Goal: Find contact information: Find contact information

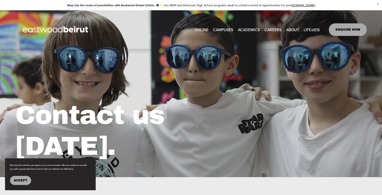
click at [343, 33] on link "ENQUIRE NOW" at bounding box center [348, 29] width 38 height 13
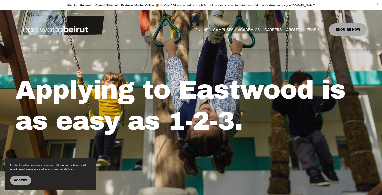
click at [26, 184] on button "Accept" at bounding box center [20, 180] width 21 height 9
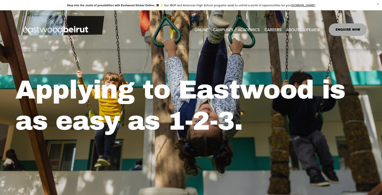
click at [290, 31] on span "ABOUT" at bounding box center [292, 29] width 13 height 7
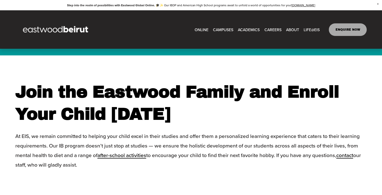
scroll to position [1307, 0]
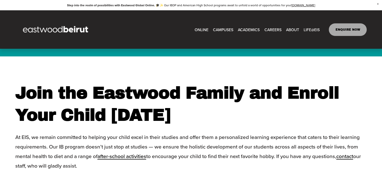
click at [136, 152] on span "after-school activities" at bounding box center [122, 156] width 49 height 8
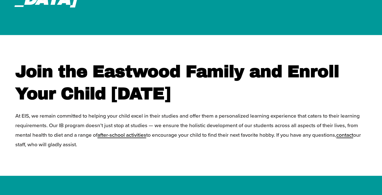
scroll to position [1332, 0]
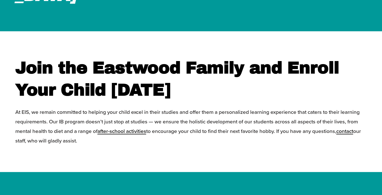
click at [353, 127] on span "contact" at bounding box center [345, 131] width 17 height 8
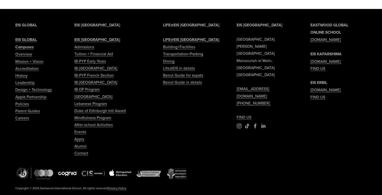
scroll to position [704, 0]
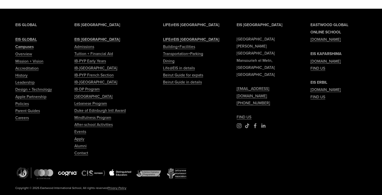
click at [263, 85] on link "[EMAIL_ADDRESS][DOMAIN_NAME]" at bounding box center [265, 92] width 56 height 14
click at [251, 85] on link "[EMAIL_ADDRESS][DOMAIN_NAME]" at bounding box center [265, 92] width 56 height 14
click at [249, 85] on link "[EMAIL_ADDRESS][DOMAIN_NAME]" at bounding box center [265, 92] width 56 height 14
click at [248, 85] on link "[EMAIL_ADDRESS][DOMAIN_NAME]" at bounding box center [265, 92] width 56 height 14
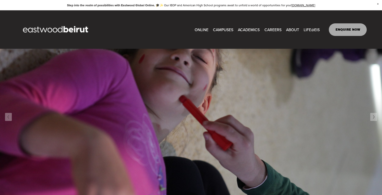
scroll to position [259, 0]
